Goal: Information Seeking & Learning: Learn about a topic

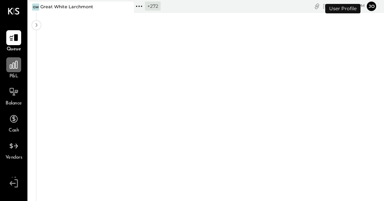
click at [15, 65] on icon at bounding box center [14, 65] width 8 height 8
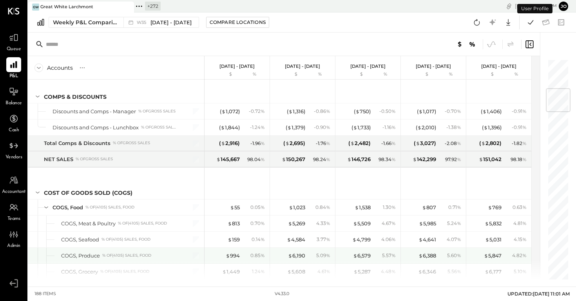
scroll to position [252, 0]
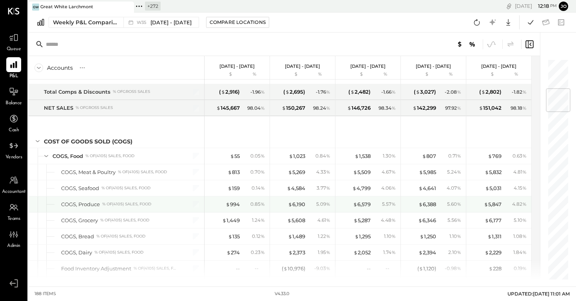
click at [236, 200] on div "$ 994 0.85 %" at bounding box center [238, 204] width 59 height 16
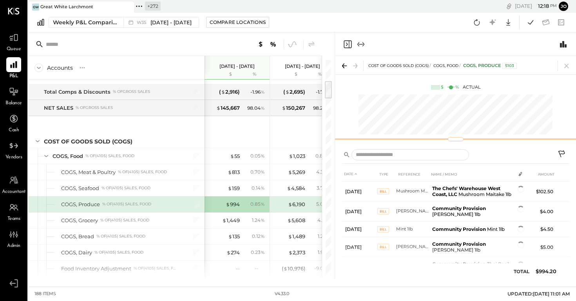
click at [384, 136] on div "COST OF GOODS SOLD (COGS) COGS, Food COGS, Produce 5103 $ % Actual" at bounding box center [455, 100] width 241 height 88
drag, startPoint x: 458, startPoint y: 139, endPoint x: 458, endPoint y: 93, distance: 45.9
click at [384, 93] on div "COST OF GOODS SOLD (COGS) COGS, Food COGS, Produce 5103 $ % Actual" at bounding box center [455, 100] width 241 height 88
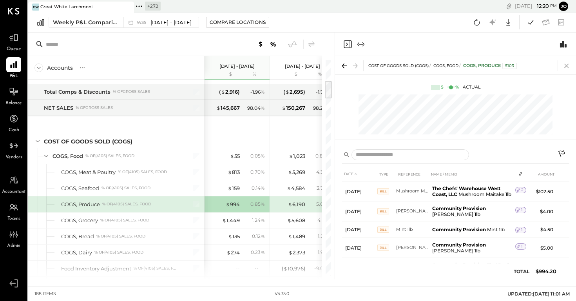
click at [384, 69] on icon at bounding box center [566, 65] width 11 height 11
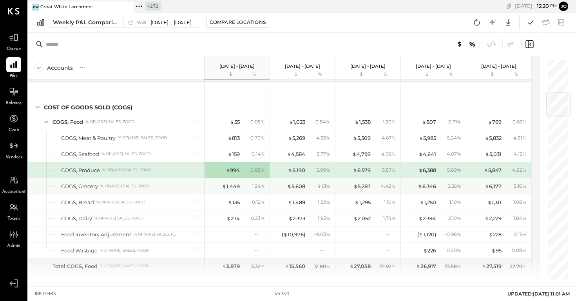
scroll to position [288, 0]
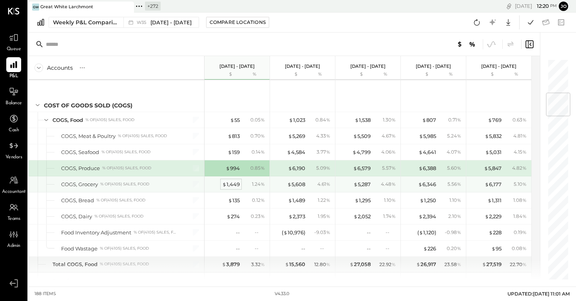
click at [235, 185] on div "$ 1,449" at bounding box center [231, 184] width 18 height 7
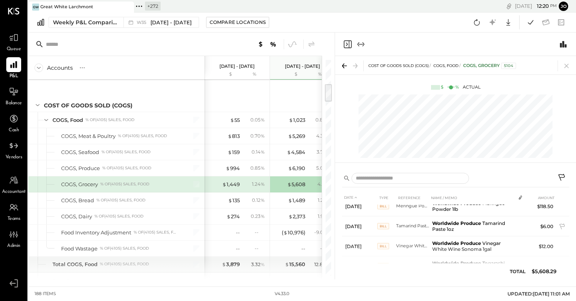
scroll to position [0, 39]
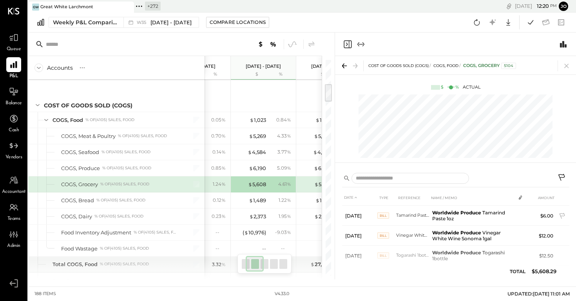
scroll to position [0, 105]
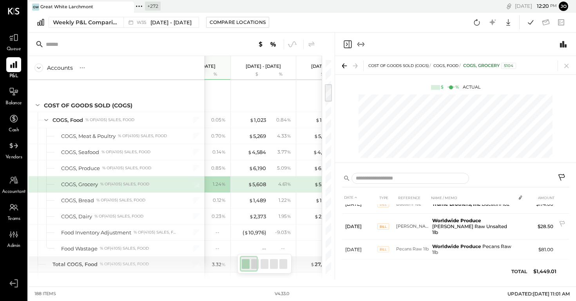
scroll to position [366, 0]
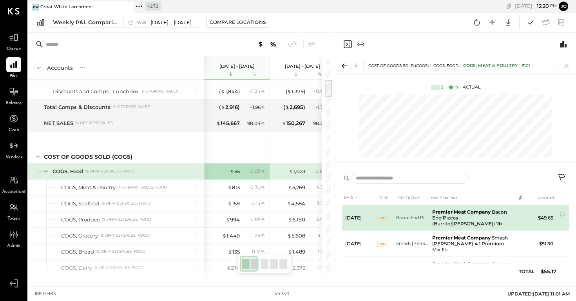
scroll to position [220, 0]
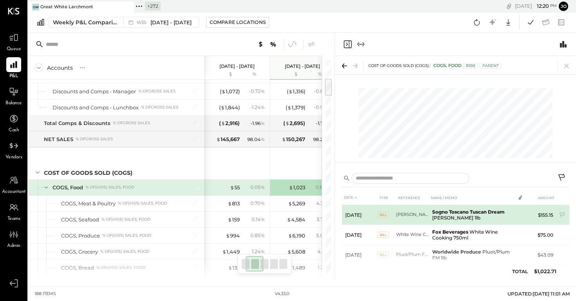
scroll to position [0, 39]
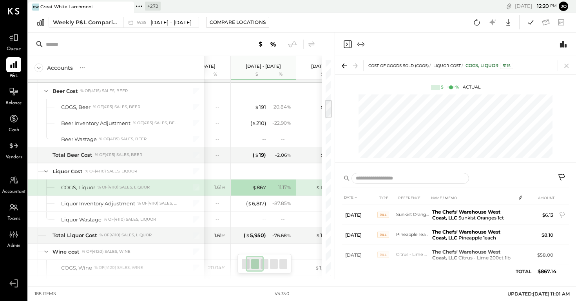
scroll to position [461, 0]
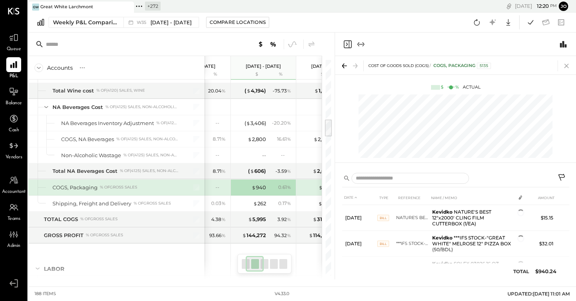
click at [384, 63] on icon at bounding box center [566, 65] width 11 height 11
